Goal: Information Seeking & Learning: Learn about a topic

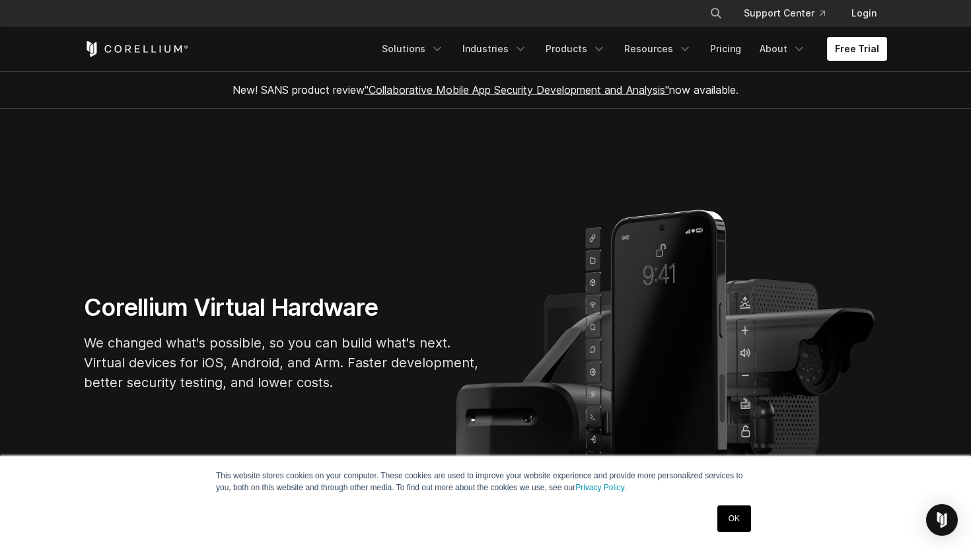
click at [734, 520] on link "OK" at bounding box center [734, 518] width 34 height 26
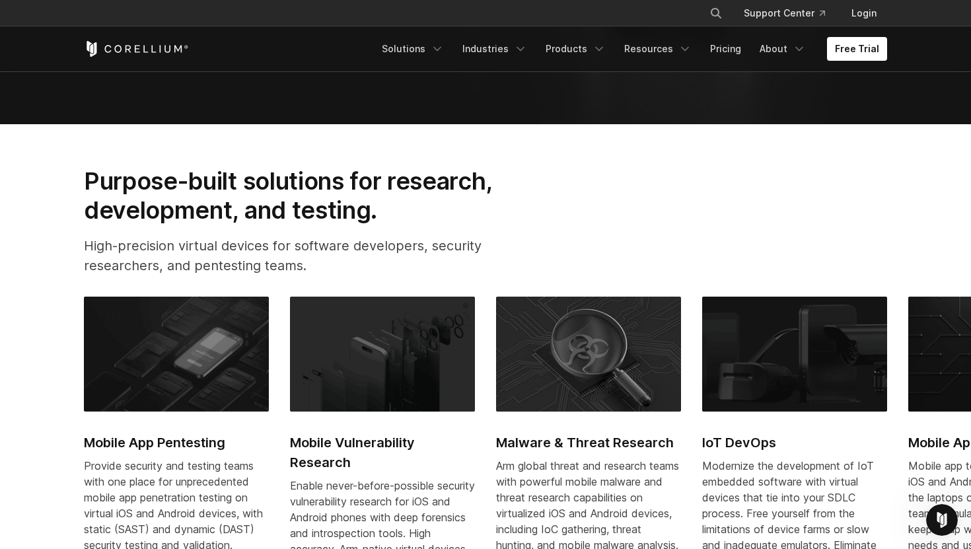
scroll to position [543, 0]
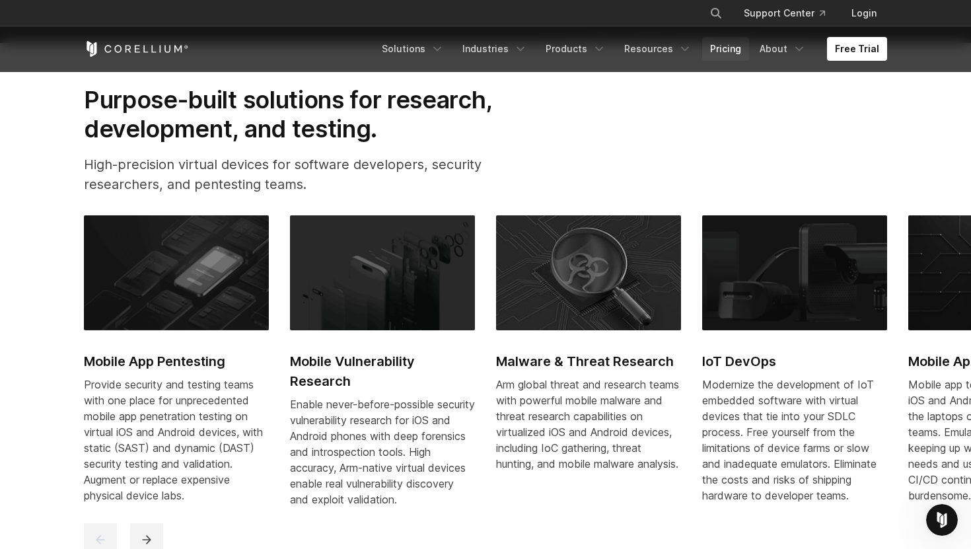
click at [723, 46] on link "Pricing" at bounding box center [725, 49] width 47 height 24
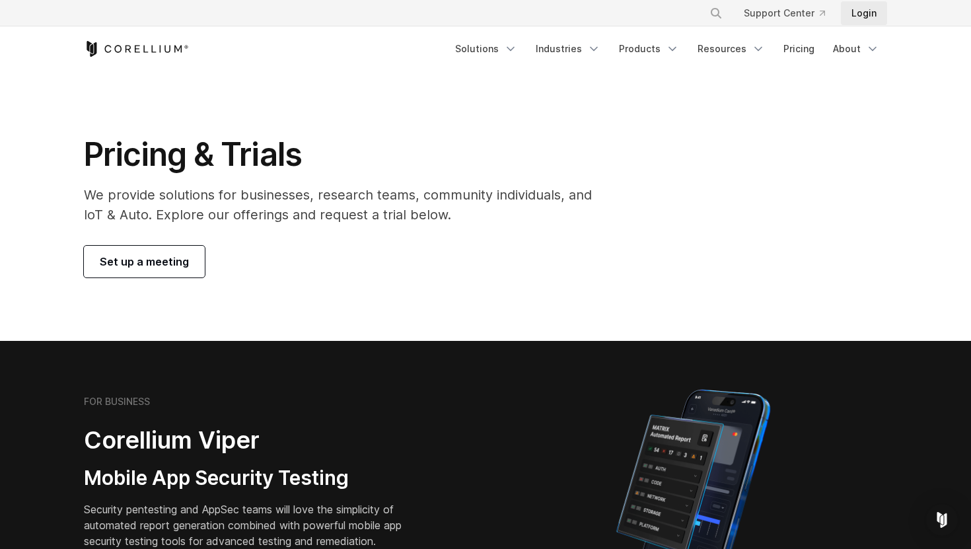
click at [868, 17] on link "Login" at bounding box center [864, 13] width 46 height 24
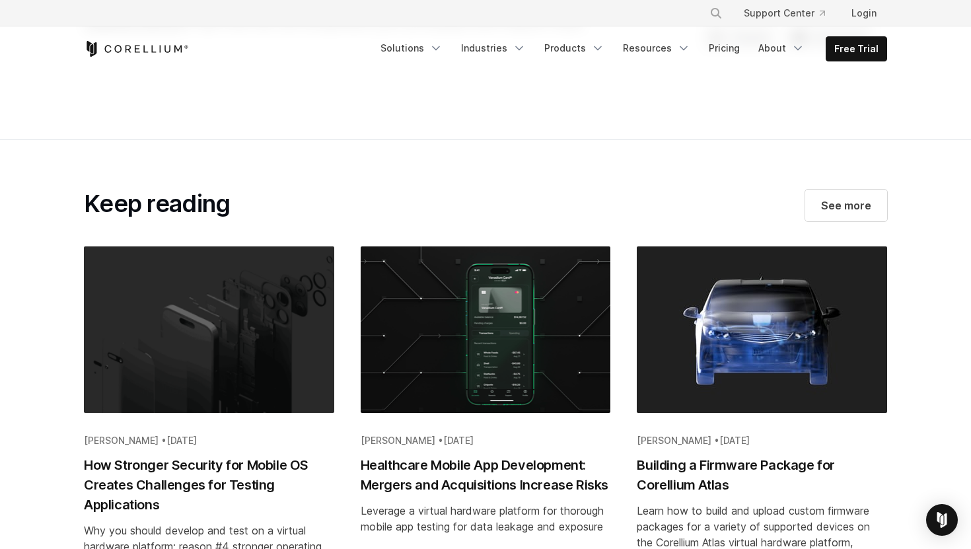
scroll to position [8961, 0]
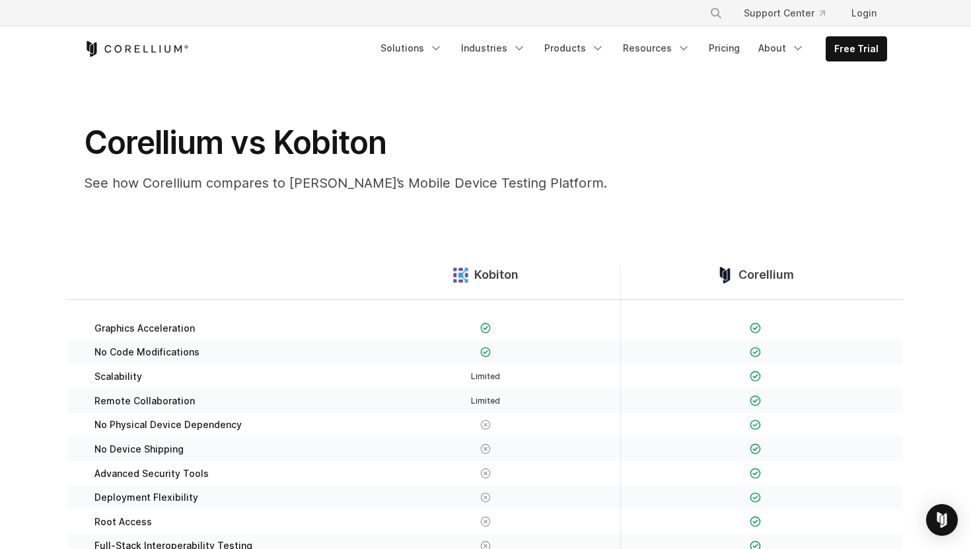
scroll to position [17, 0]
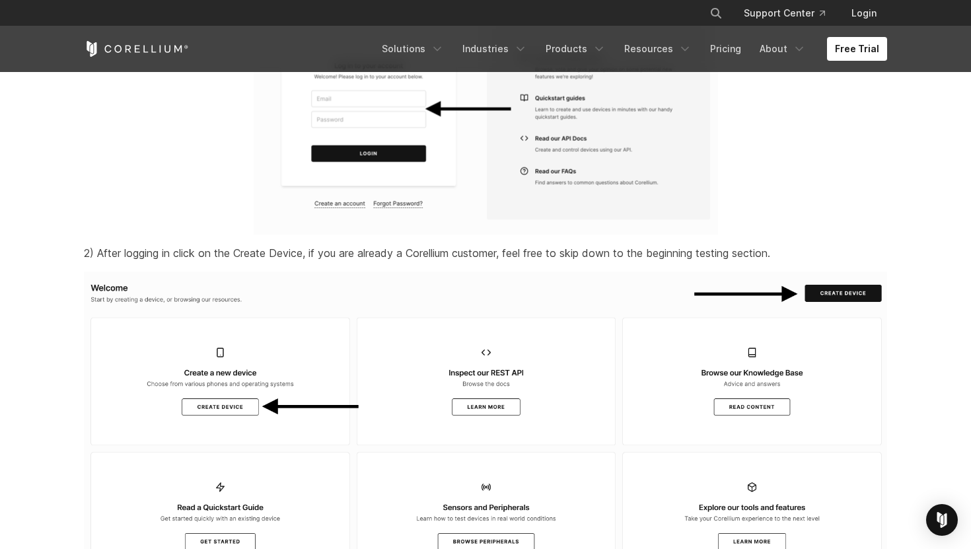
scroll to position [1601, 0]
